Goal: Task Accomplishment & Management: Manage account settings

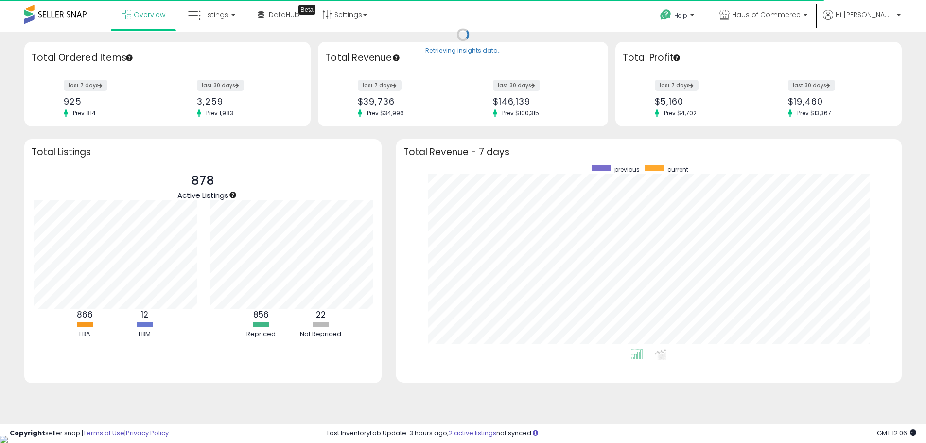
scroll to position [485753, 485450]
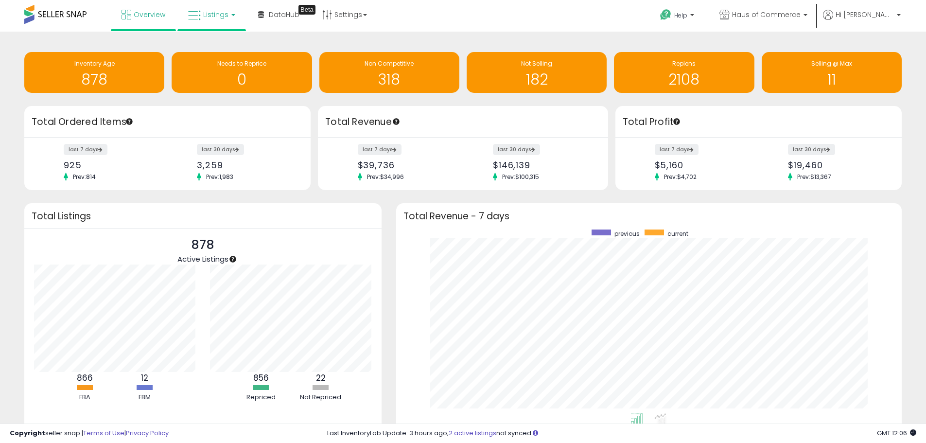
click at [228, 18] on link "Listings" at bounding box center [212, 14] width 62 height 29
click at [225, 48] on icon at bounding box center [219, 48] width 42 height 13
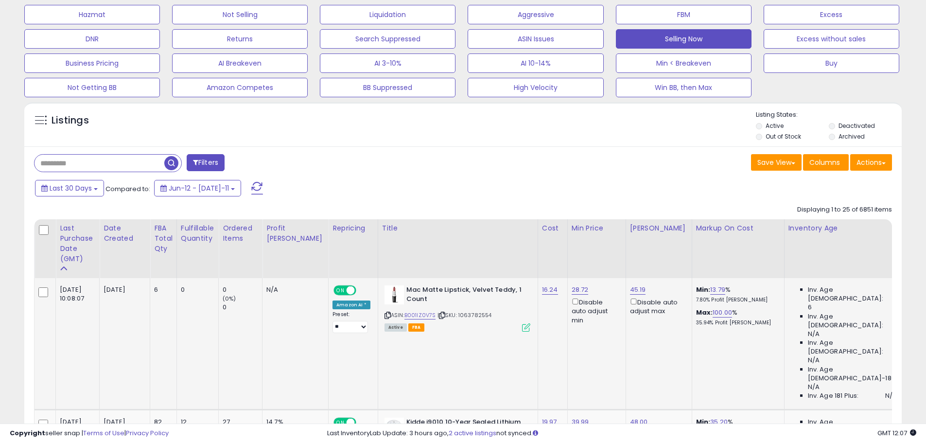
scroll to position [194, 0]
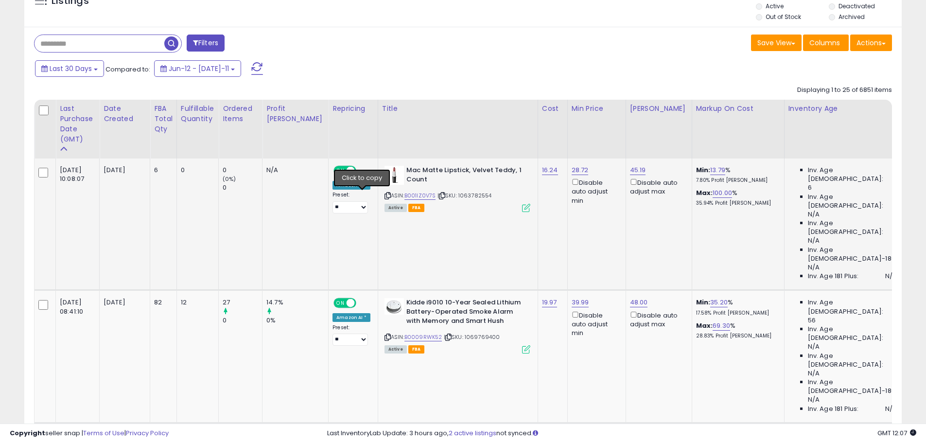
click at [384, 195] on icon at bounding box center [387, 195] width 6 height 5
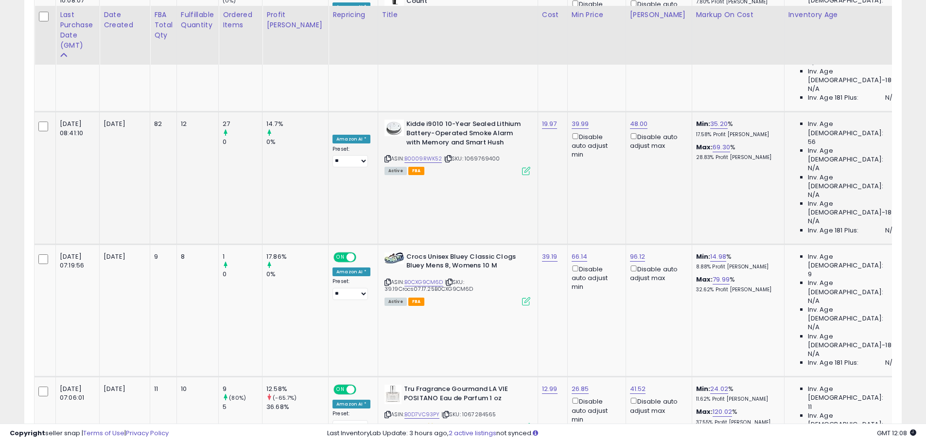
scroll to position [389, 0]
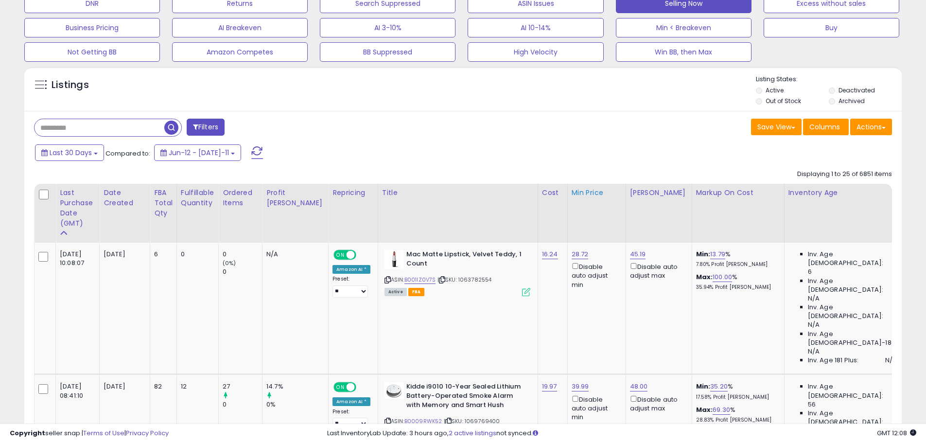
scroll to position [194, 0]
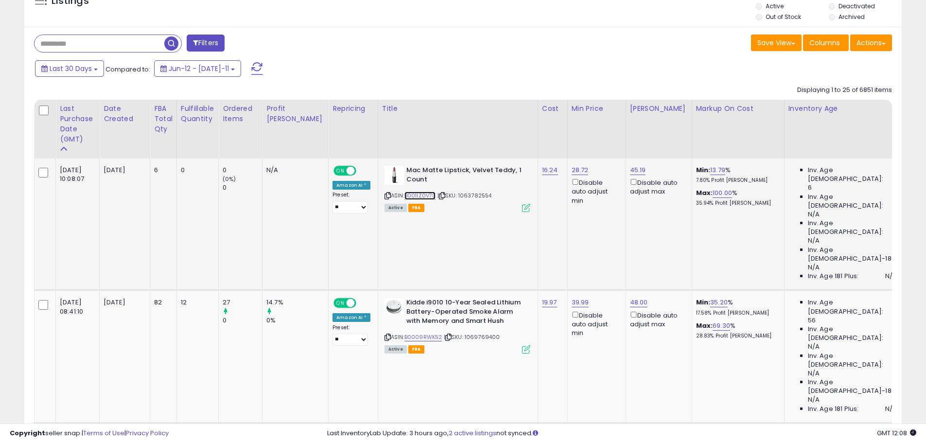
click at [406, 193] on link "B001IZ0V7S" at bounding box center [420, 195] width 32 height 8
click at [522, 207] on icon at bounding box center [526, 208] width 8 height 8
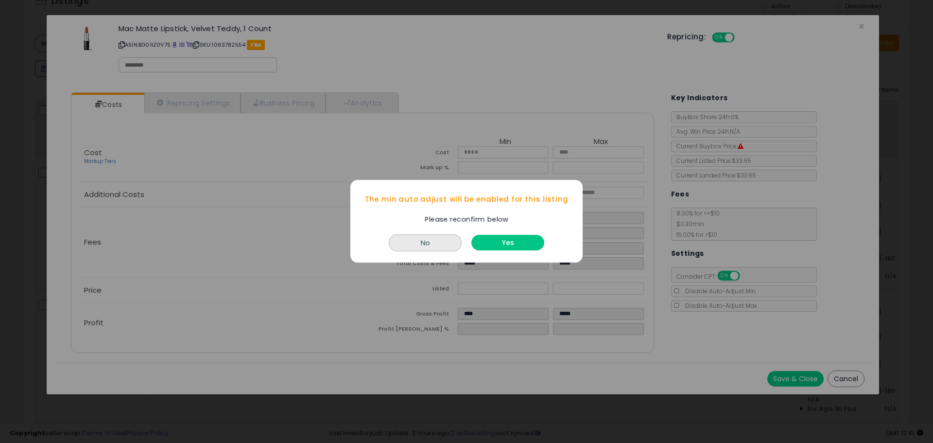
click at [501, 244] on button "Yes" at bounding box center [507, 243] width 73 height 16
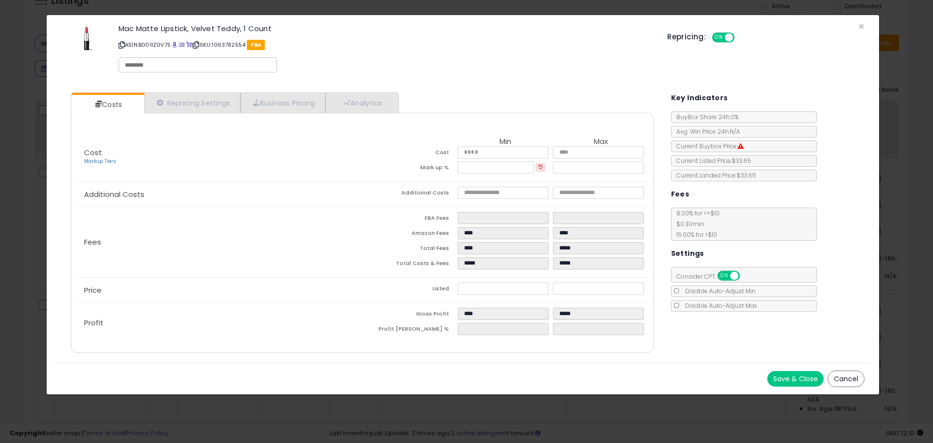
click at [795, 378] on button "Save & Close" at bounding box center [795, 379] width 56 height 16
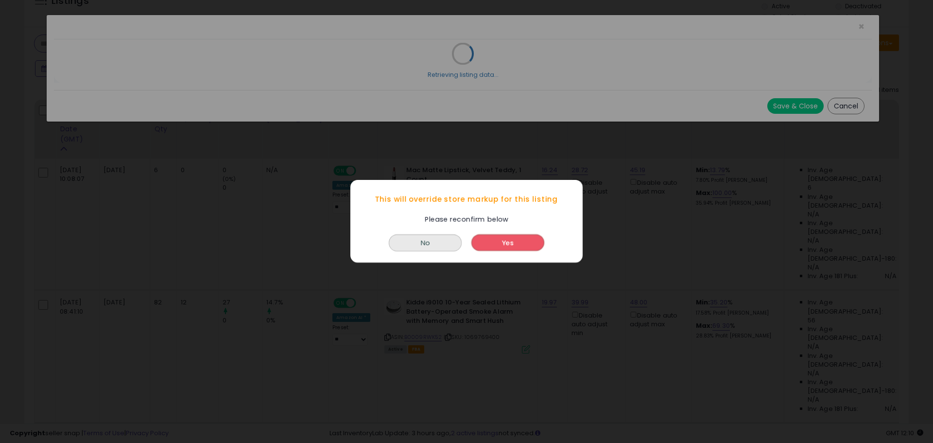
click at [505, 244] on button "Yes" at bounding box center [507, 243] width 73 height 17
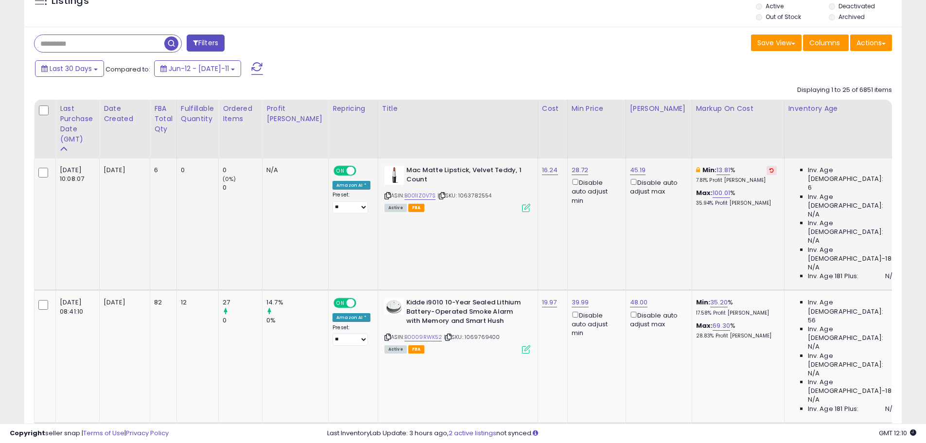
click at [766, 166] on button at bounding box center [771, 170] width 10 height 9
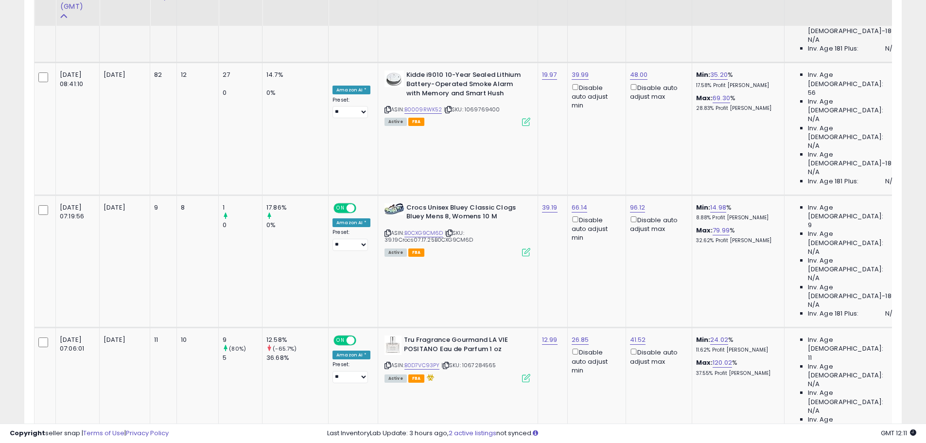
scroll to position [437, 0]
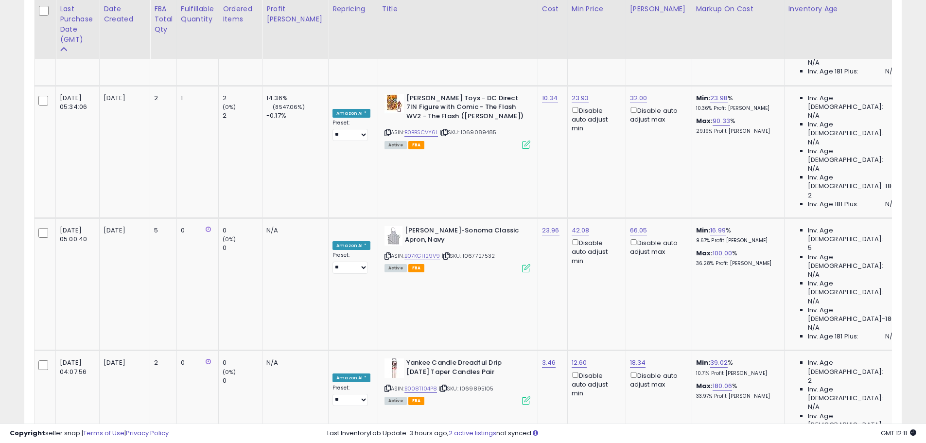
scroll to position [1069, 0]
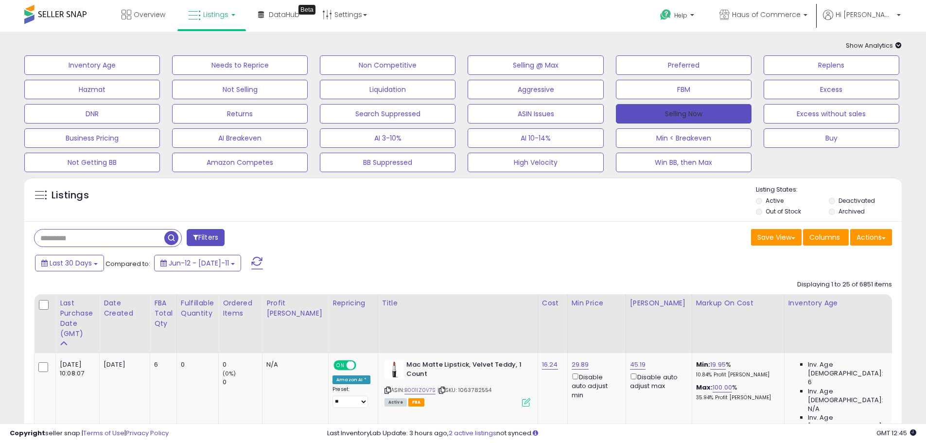
click at [685, 112] on button "Selling Now" at bounding box center [684, 113] width 136 height 19
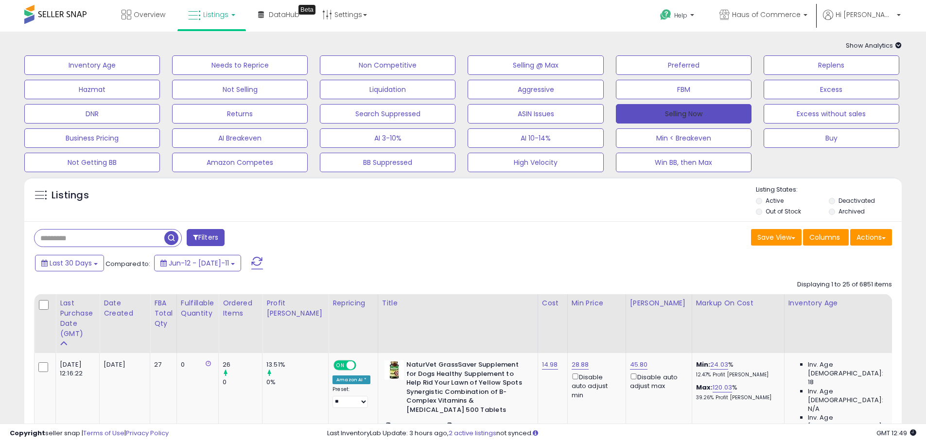
click at [705, 114] on button "Selling Now" at bounding box center [684, 113] width 136 height 19
